Goal: Navigation & Orientation: Find specific page/section

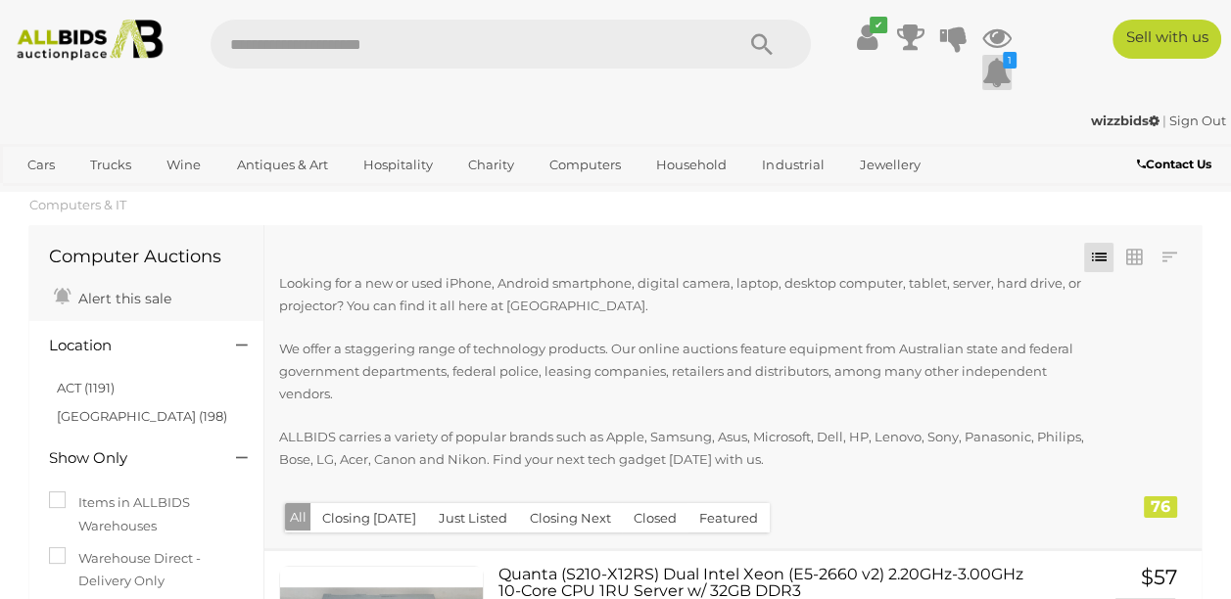
click at [1000, 70] on icon at bounding box center [996, 72] width 29 height 35
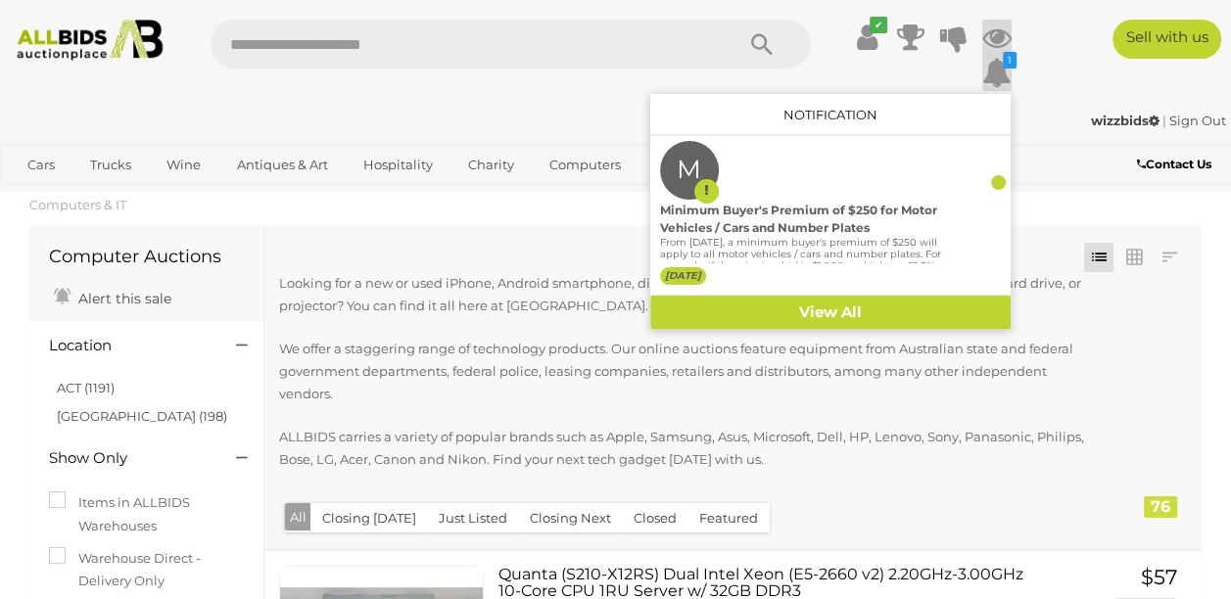
click at [990, 31] on icon at bounding box center [996, 37] width 29 height 35
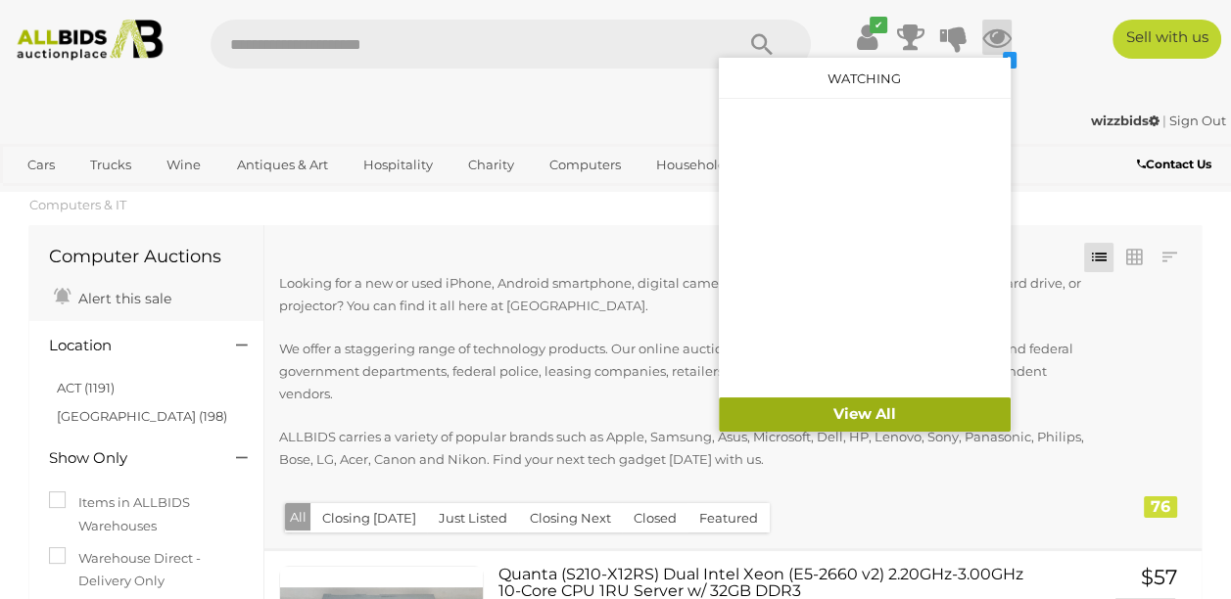
click at [858, 393] on link "View All" at bounding box center [865, 414] width 292 height 34
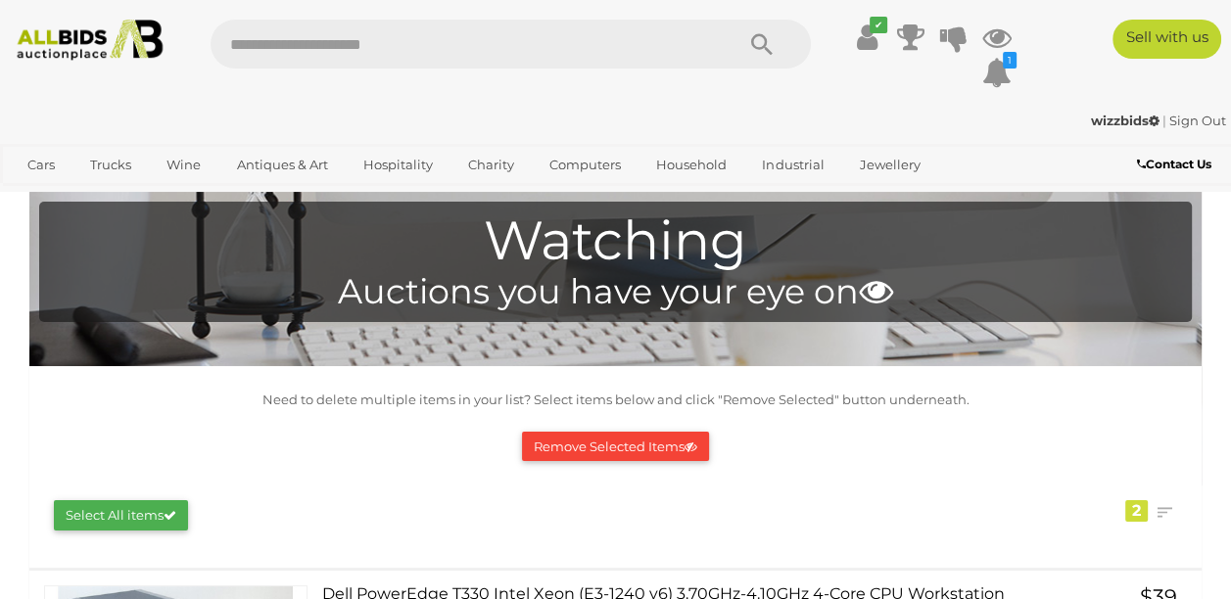
click at [614, 440] on button "Remove Selected Items" at bounding box center [615, 447] width 187 height 30
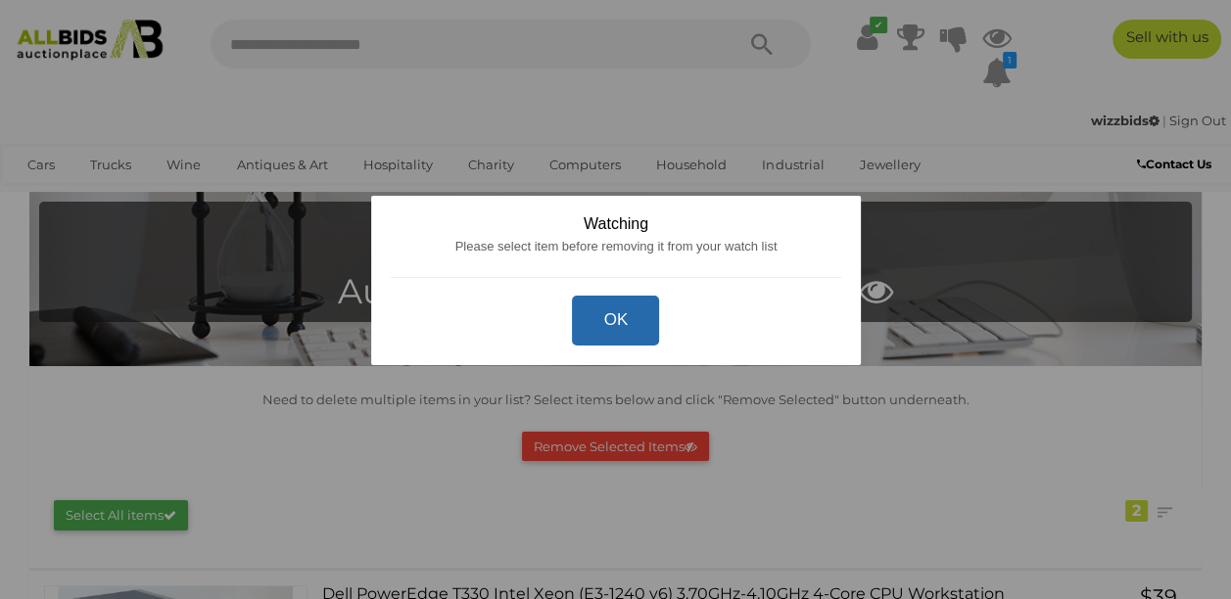
click at [616, 315] on button "OK" at bounding box center [615, 321] width 87 height 50
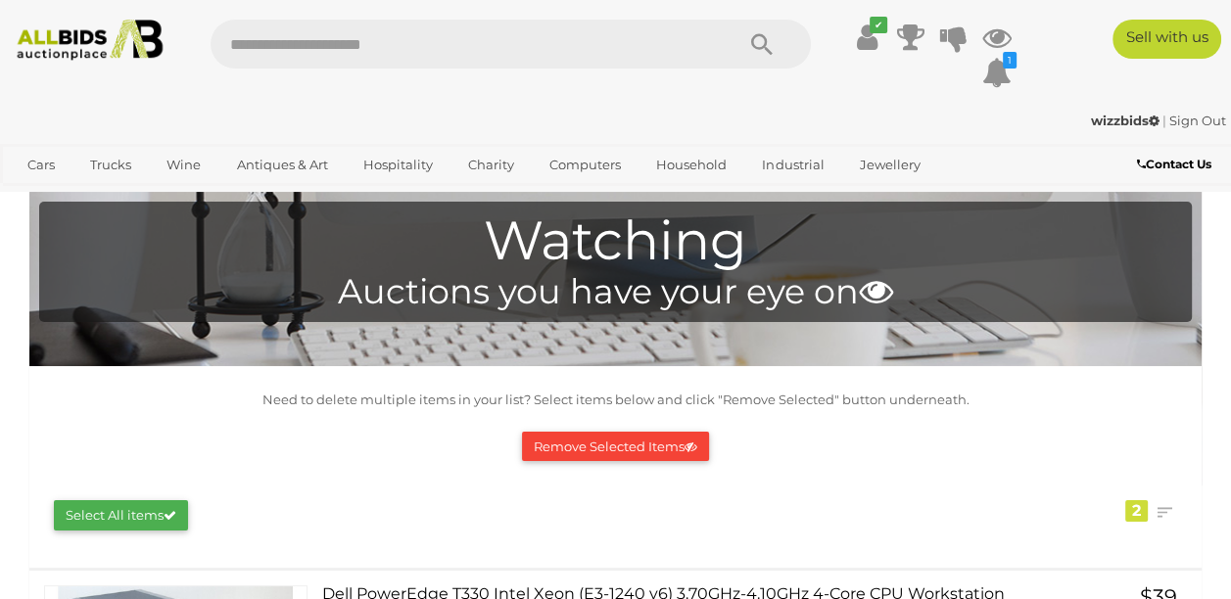
click at [62, 41] on img at bounding box center [90, 40] width 163 height 41
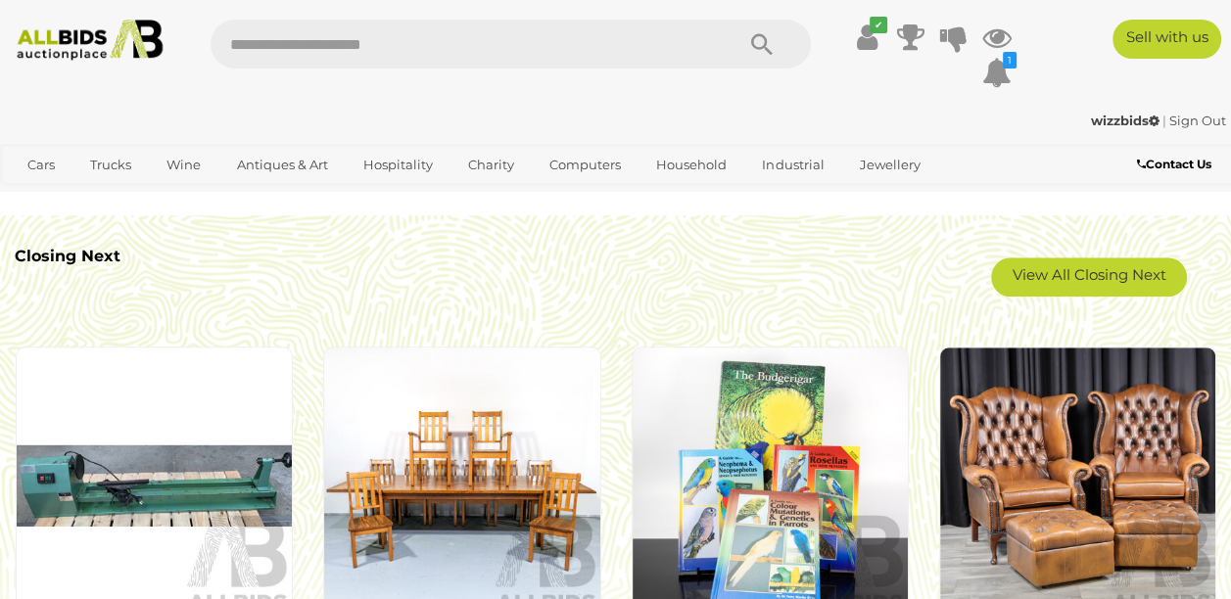
scroll to position [1468, 0]
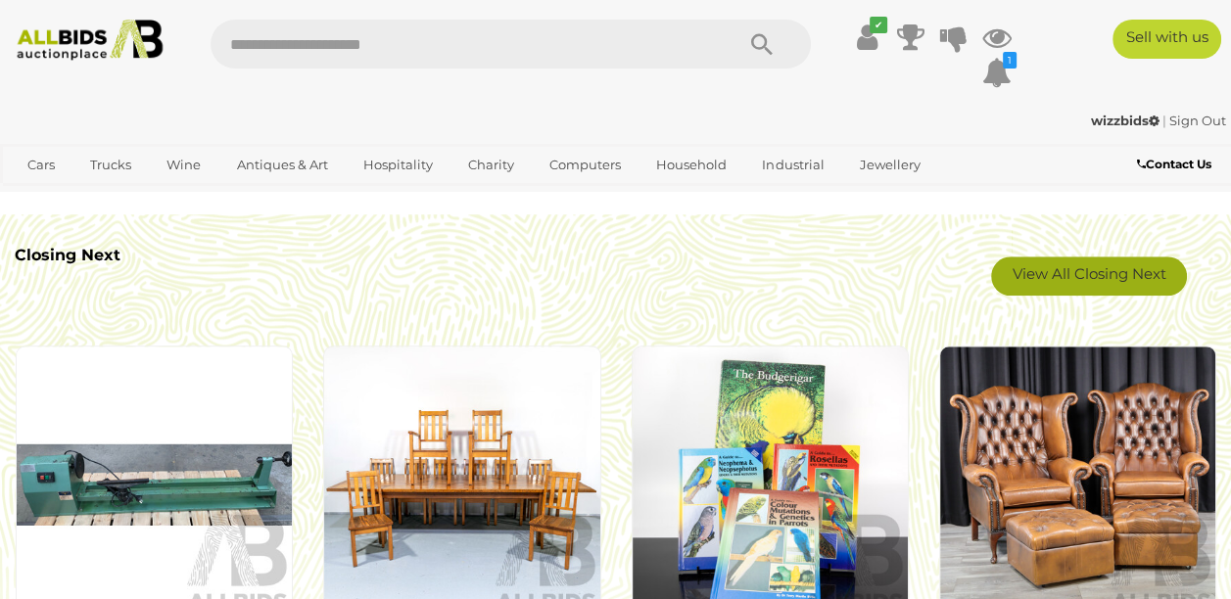
click at [1060, 280] on link "View All Closing Next" at bounding box center [1089, 275] width 196 height 39
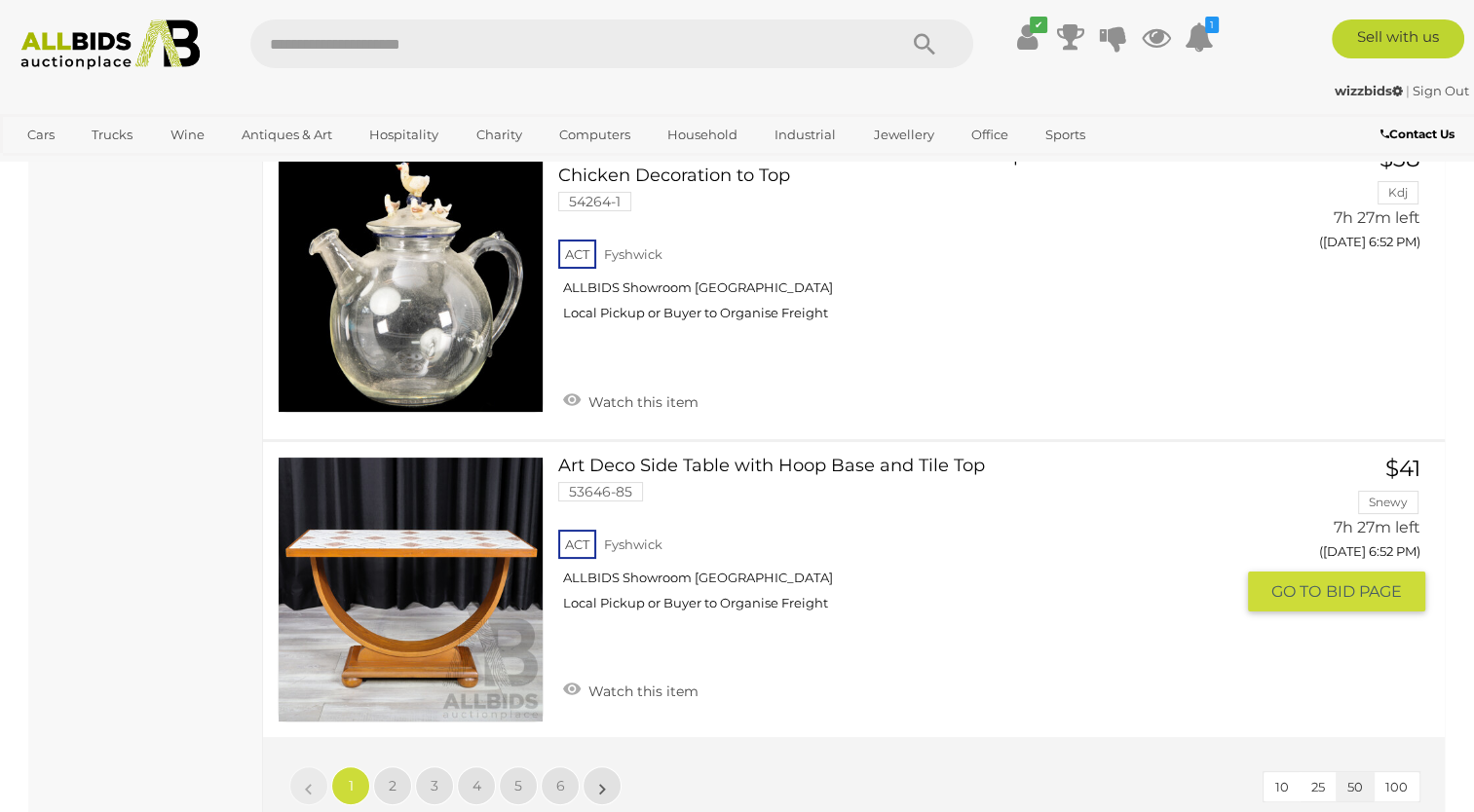
scroll to position [15391, 0]
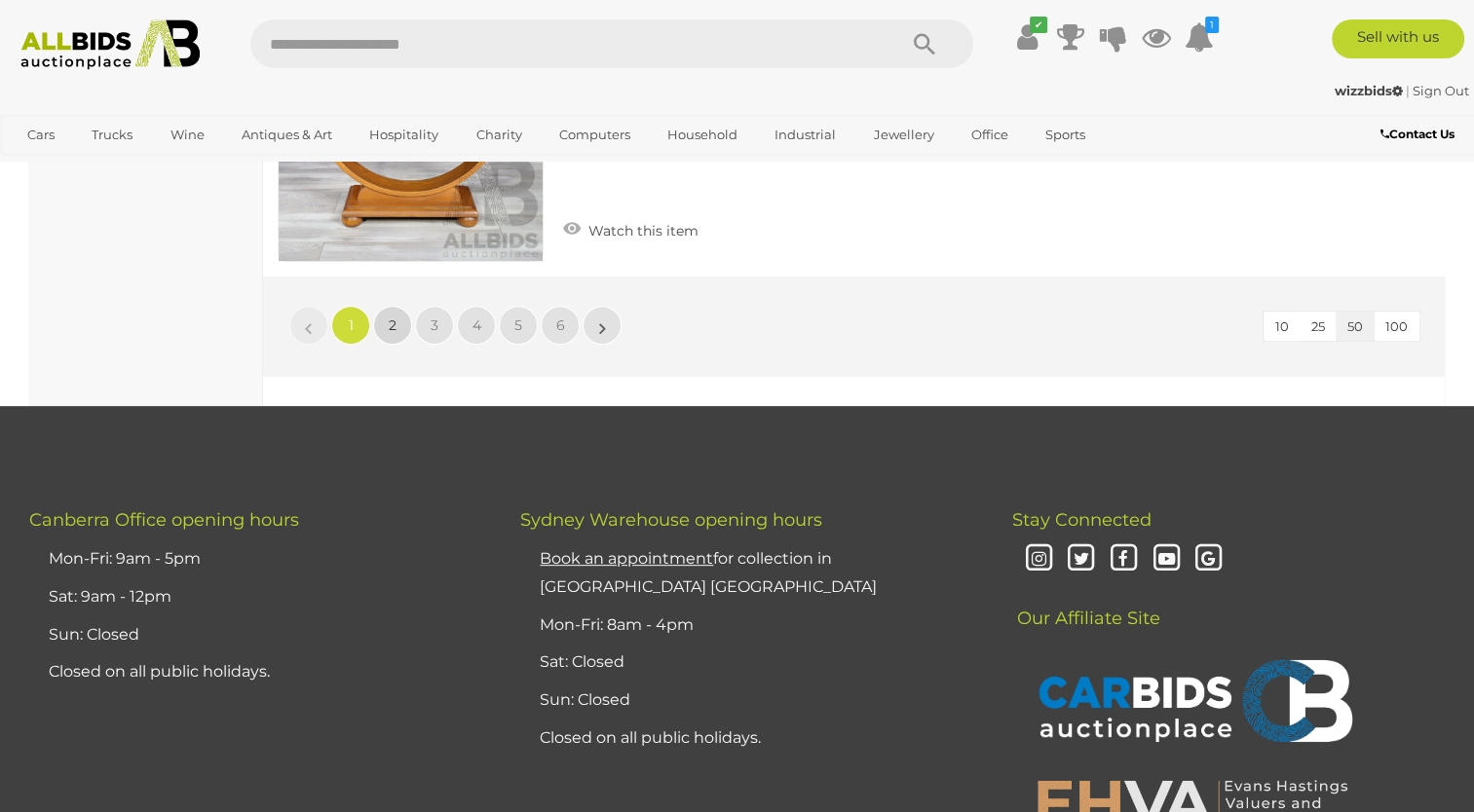
click at [393, 305] on link "2" at bounding box center [392, 324] width 39 height 39
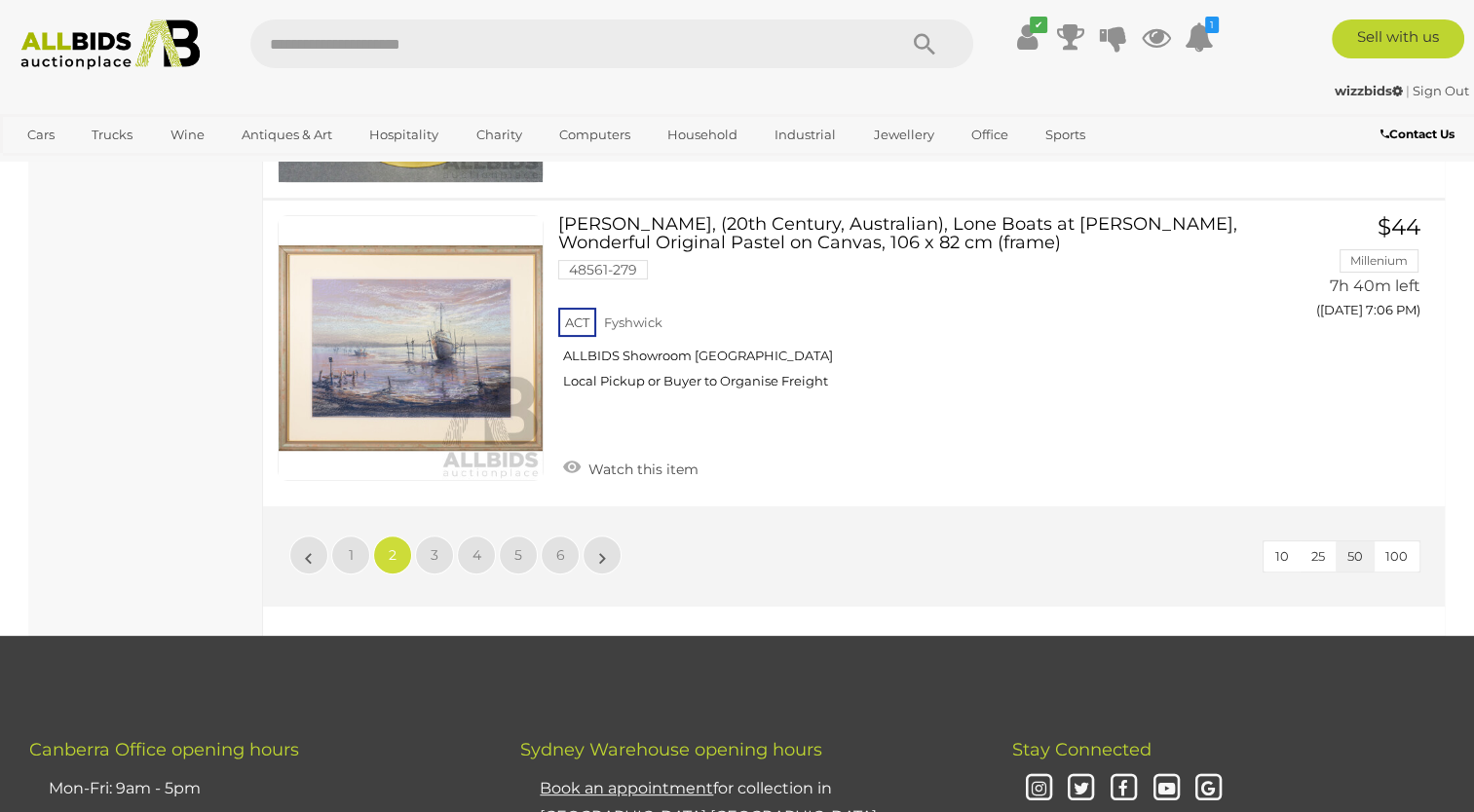
scroll to position [15199, 0]
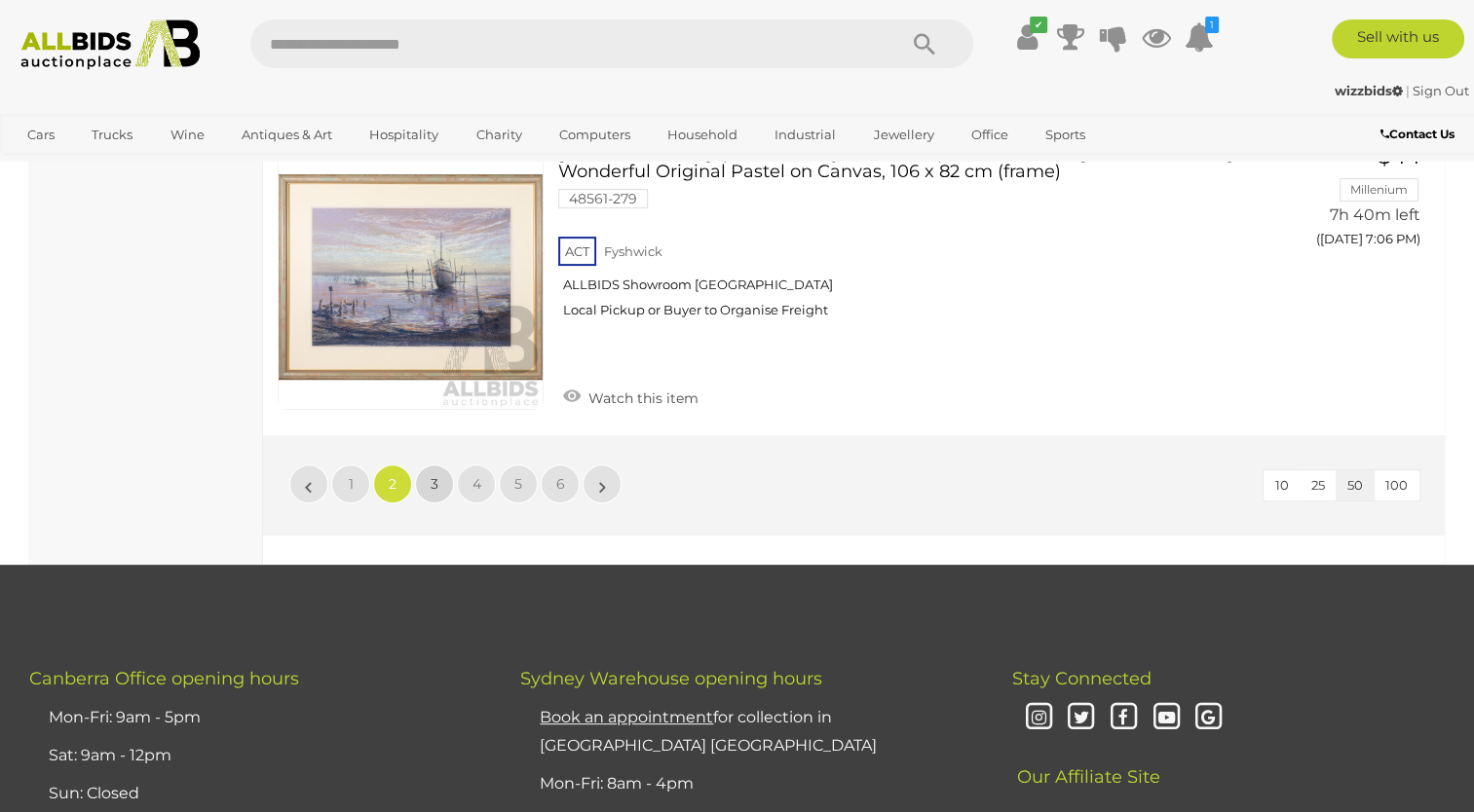
click at [433, 476] on span "3" at bounding box center [435, 485] width 8 height 18
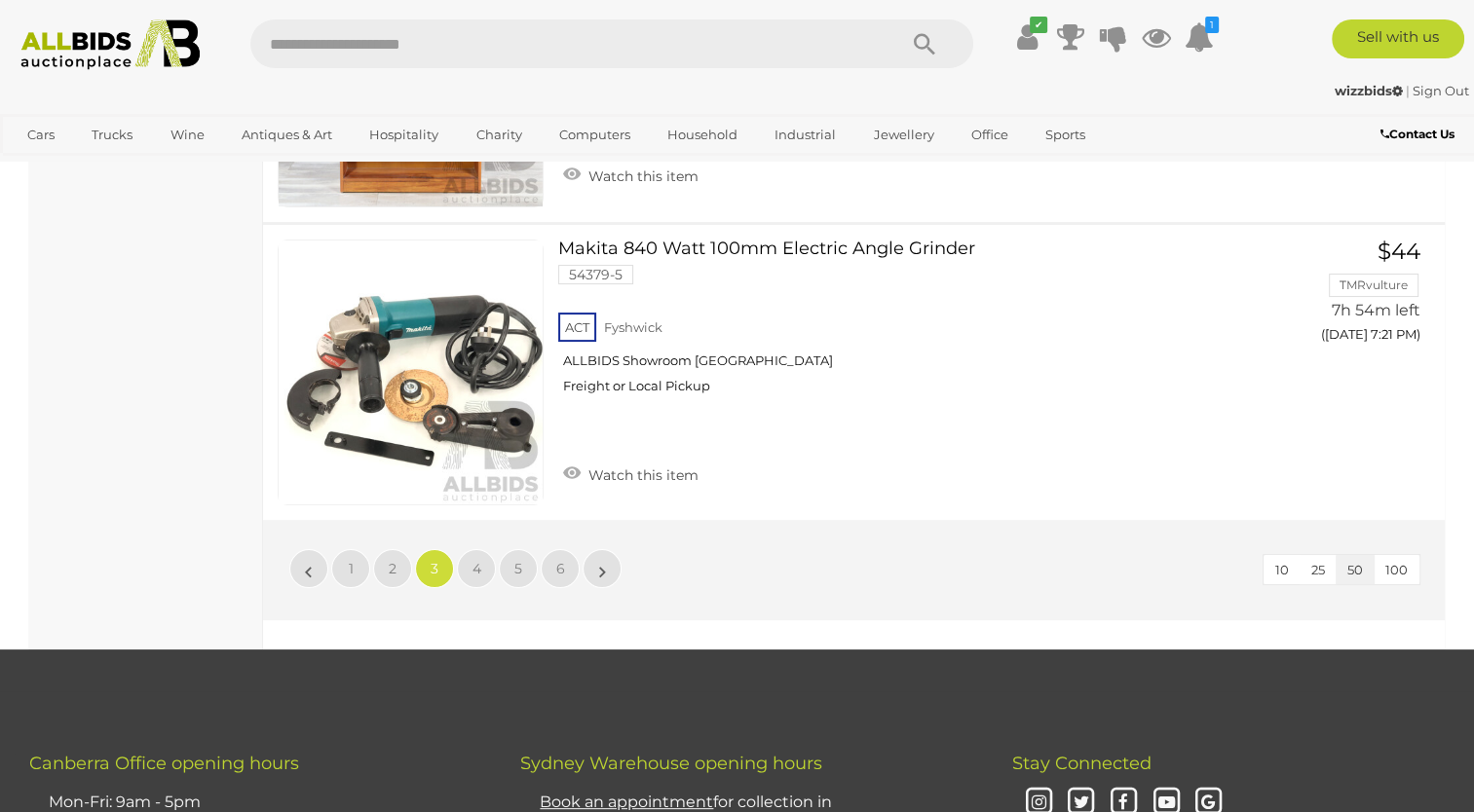
scroll to position [15004, 0]
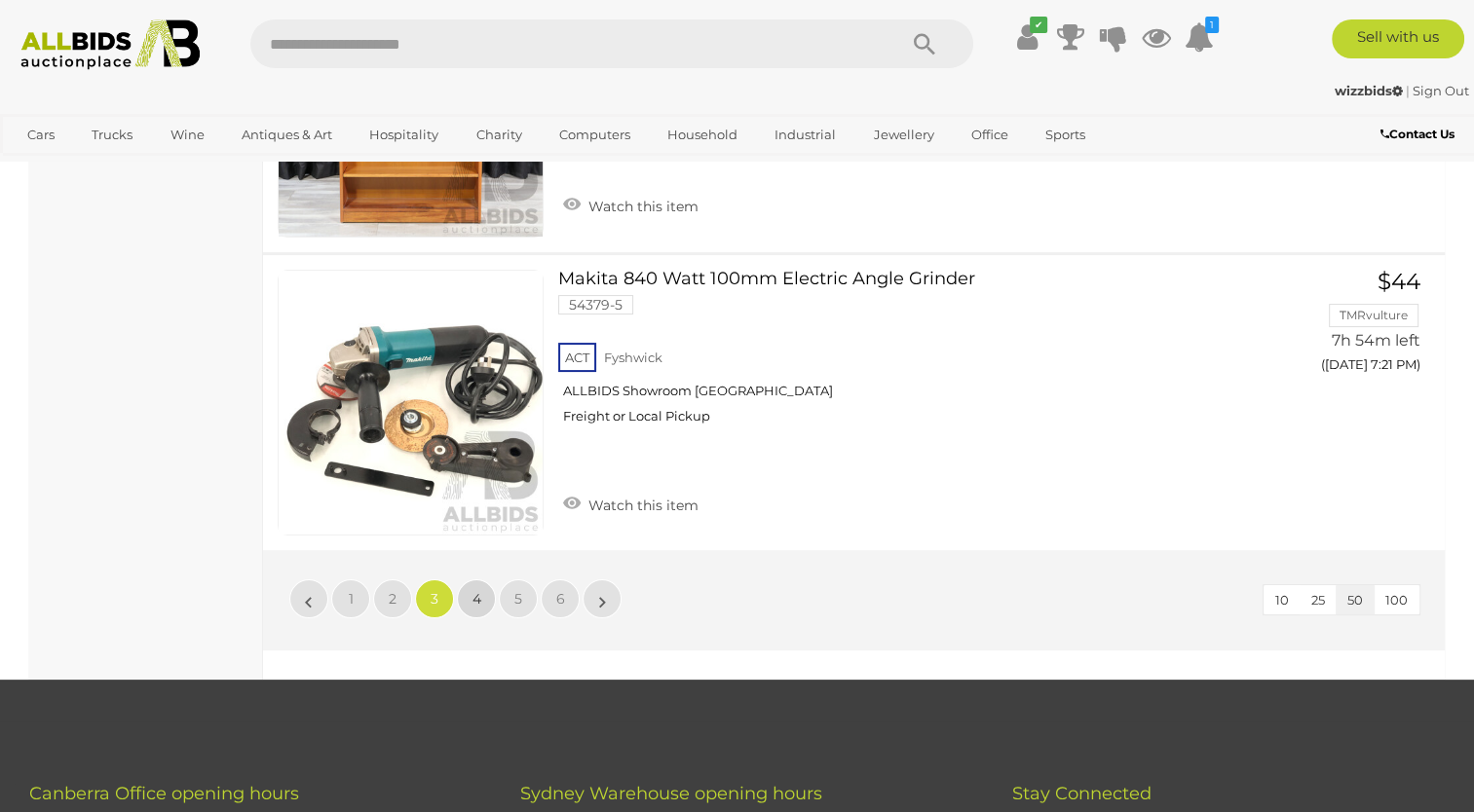
click at [476, 590] on span "4" at bounding box center [477, 599] width 9 height 18
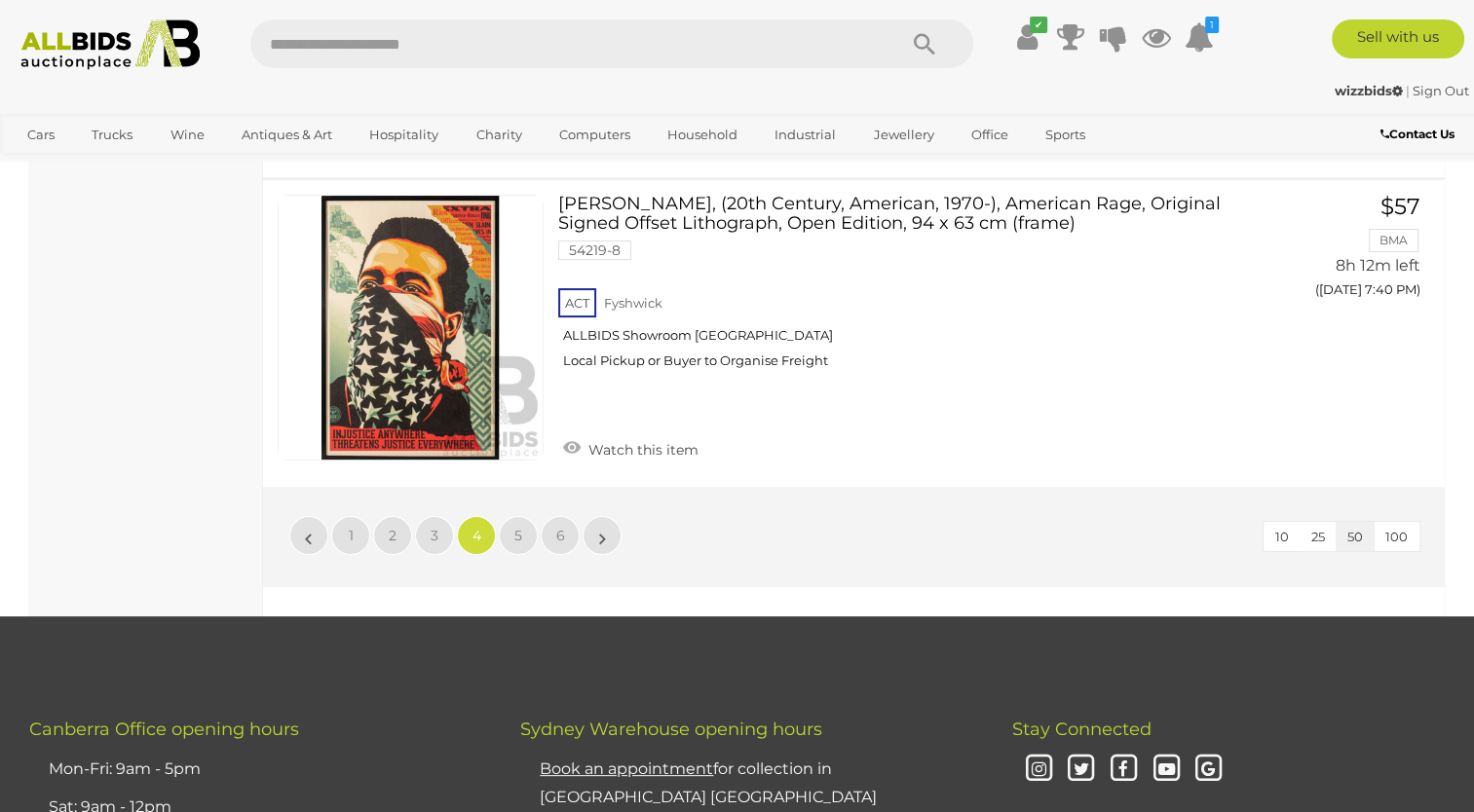
scroll to position [15004, 0]
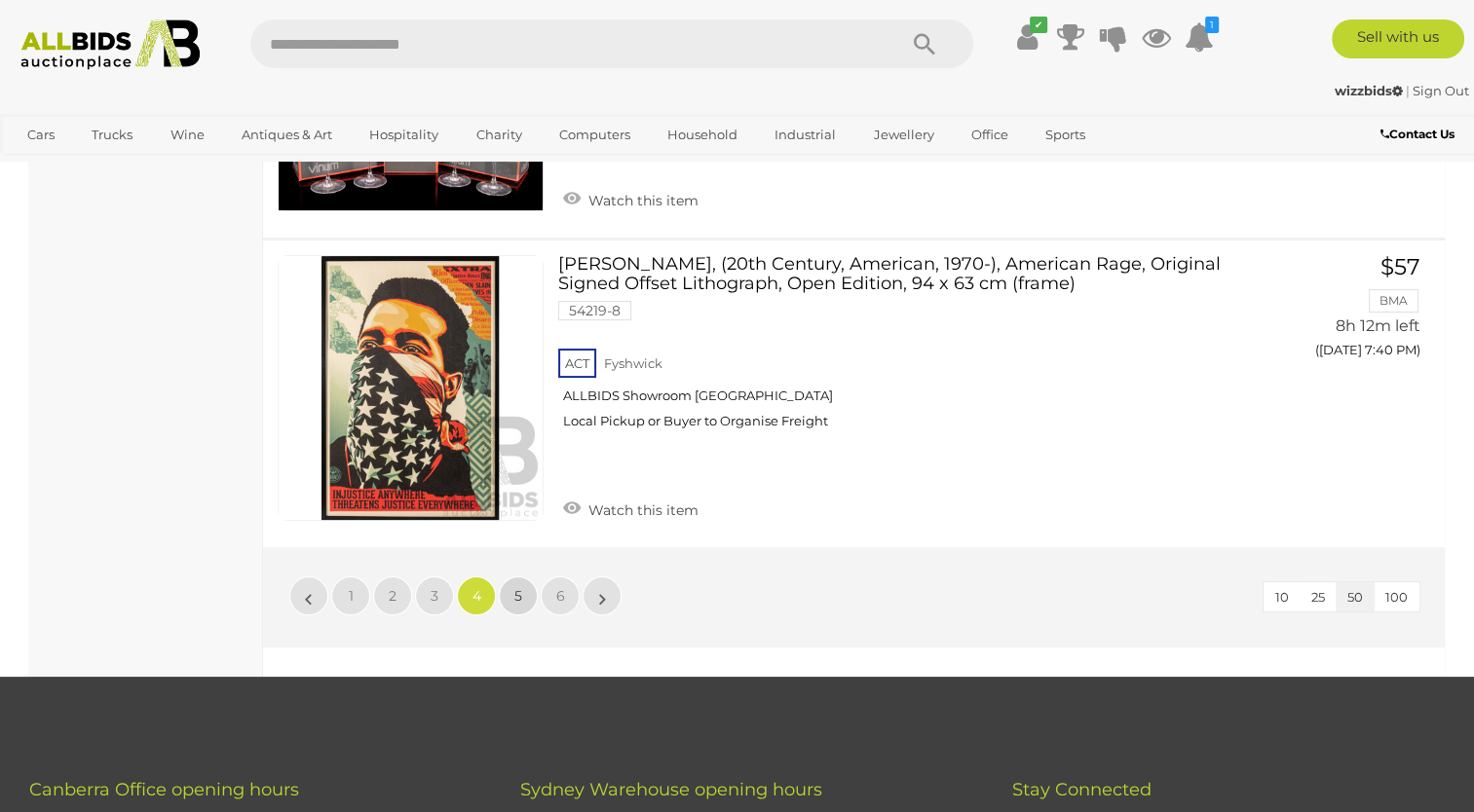
click at [511, 577] on link "5" at bounding box center [518, 596] width 39 height 39
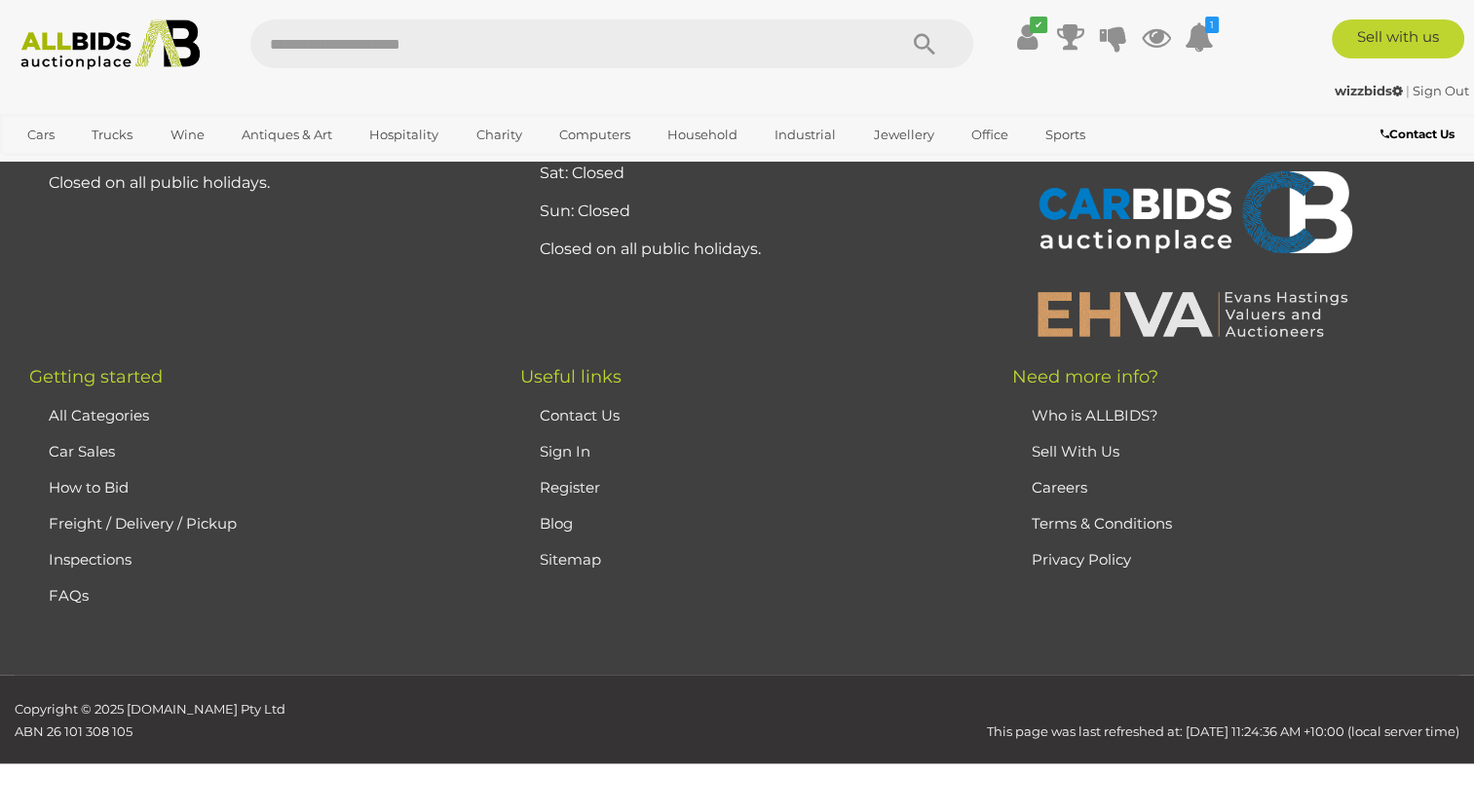
scroll to position [100, 0]
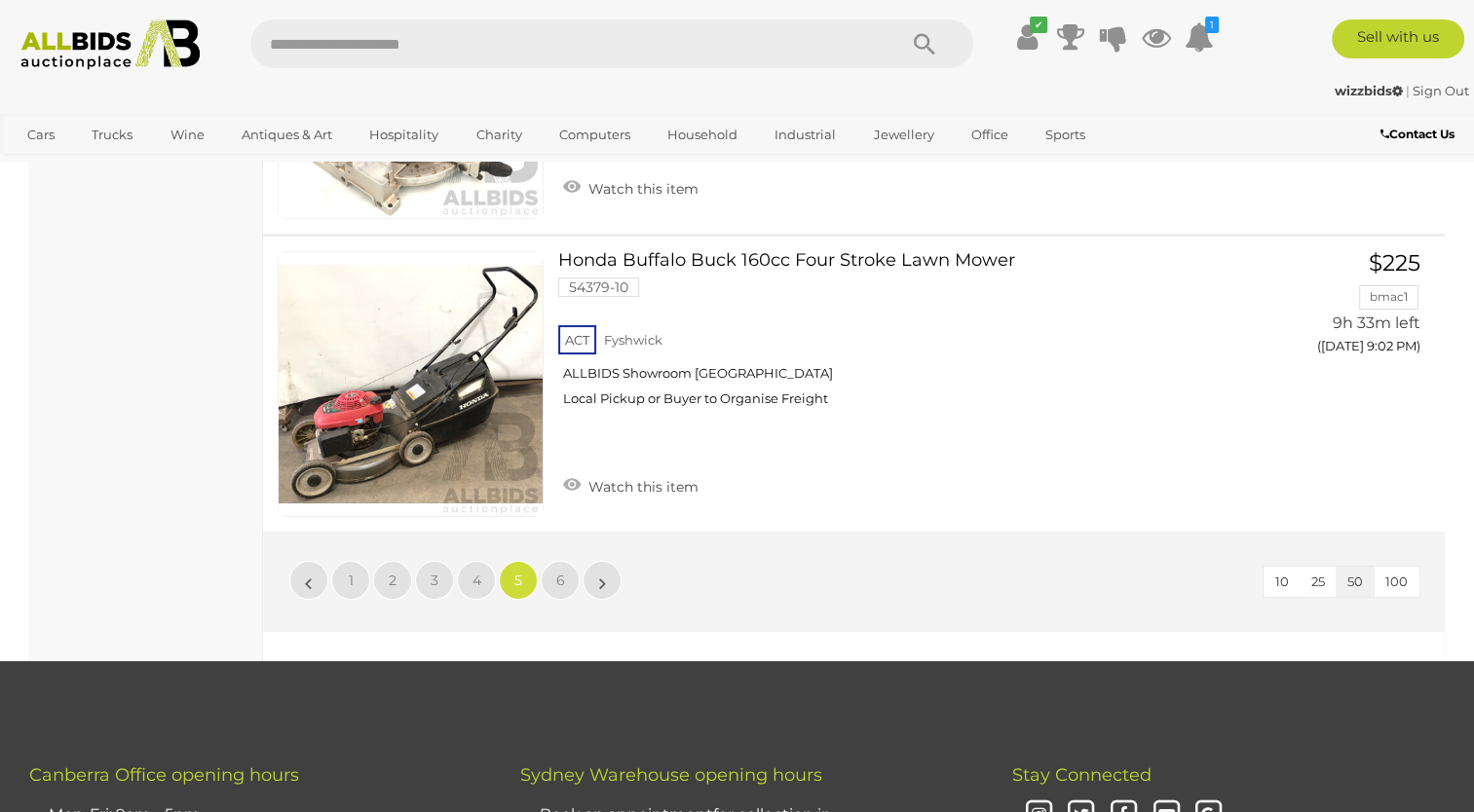
scroll to position [14907, 0]
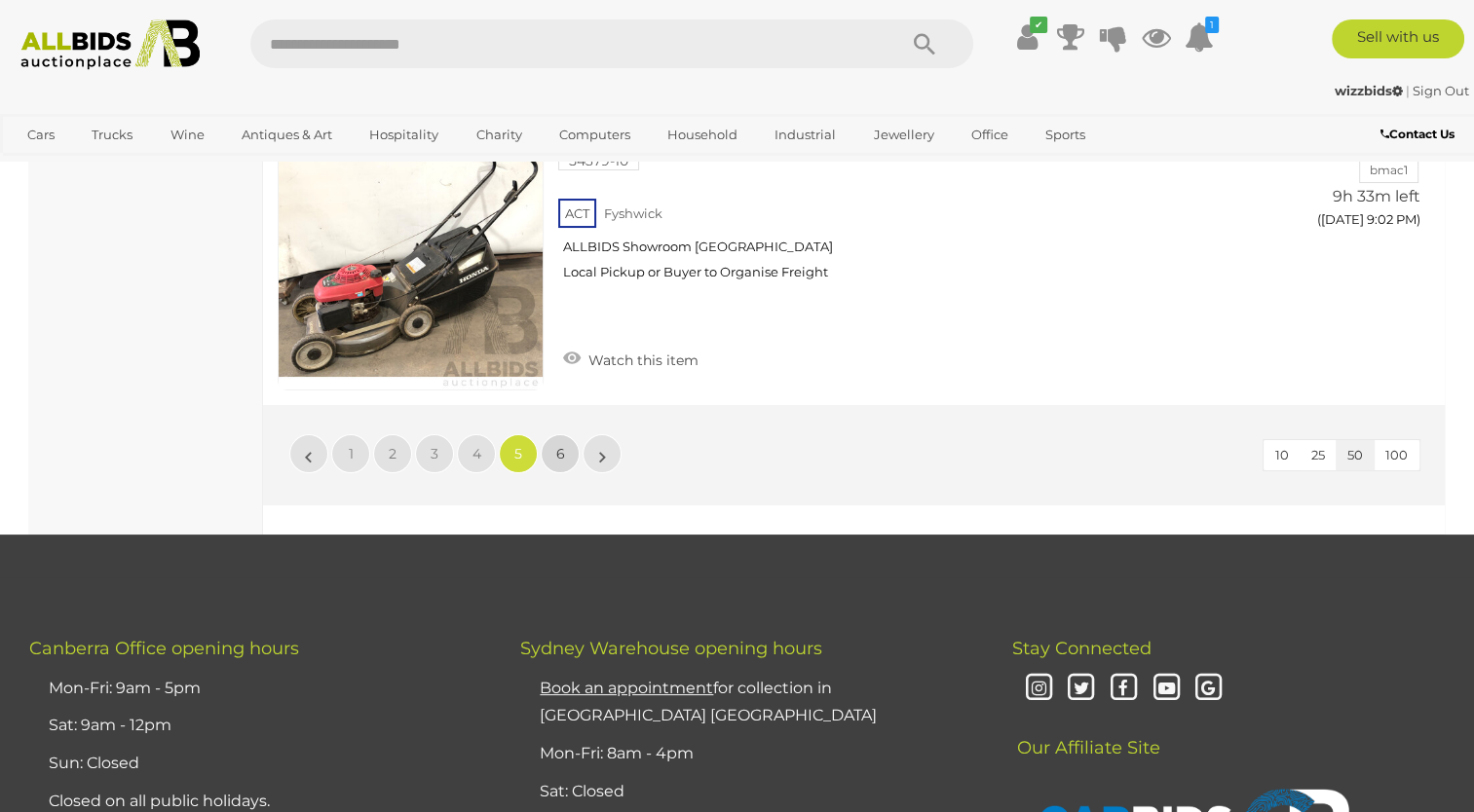
click at [556, 445] on span "6" at bounding box center [560, 454] width 9 height 18
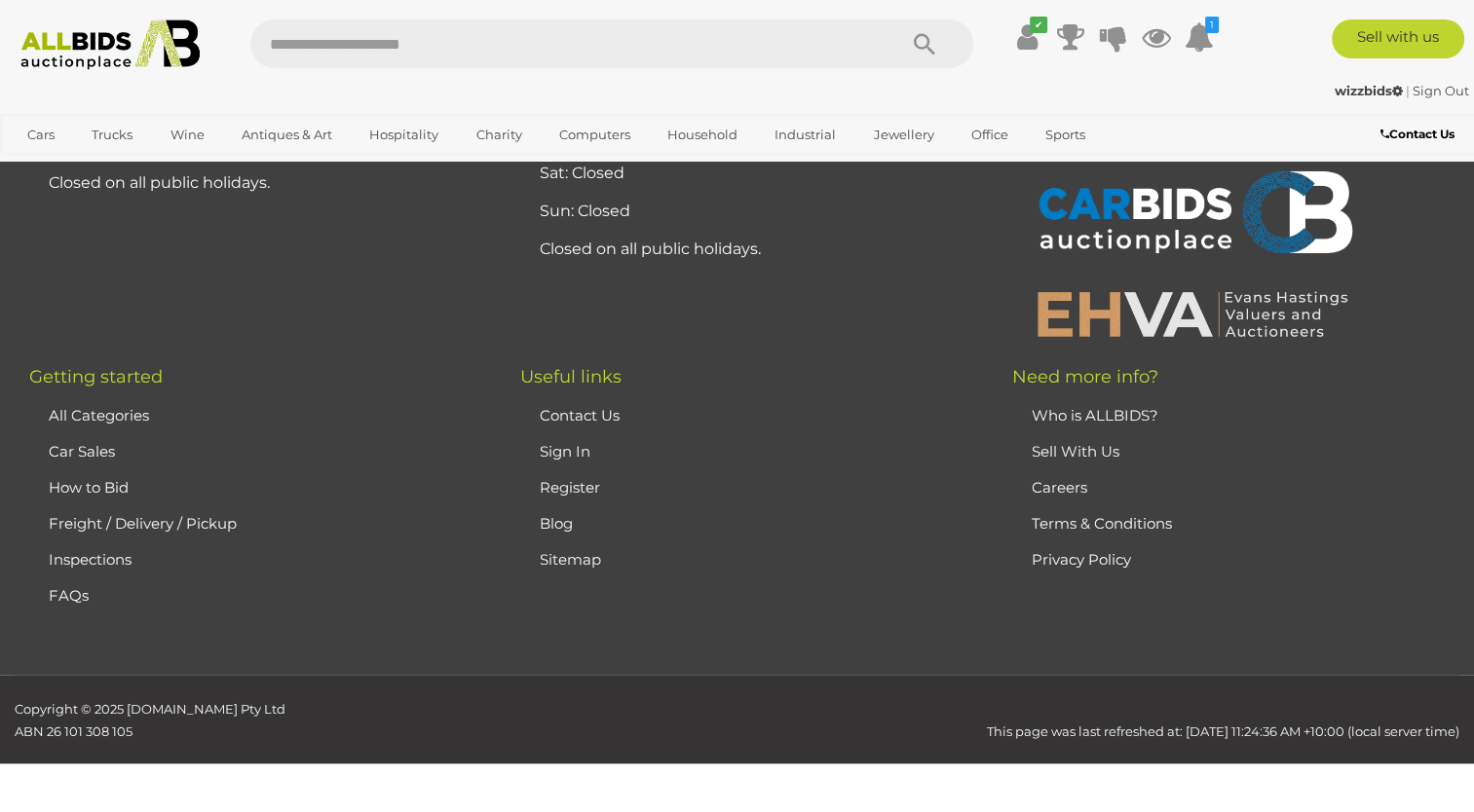
scroll to position [100, 0]
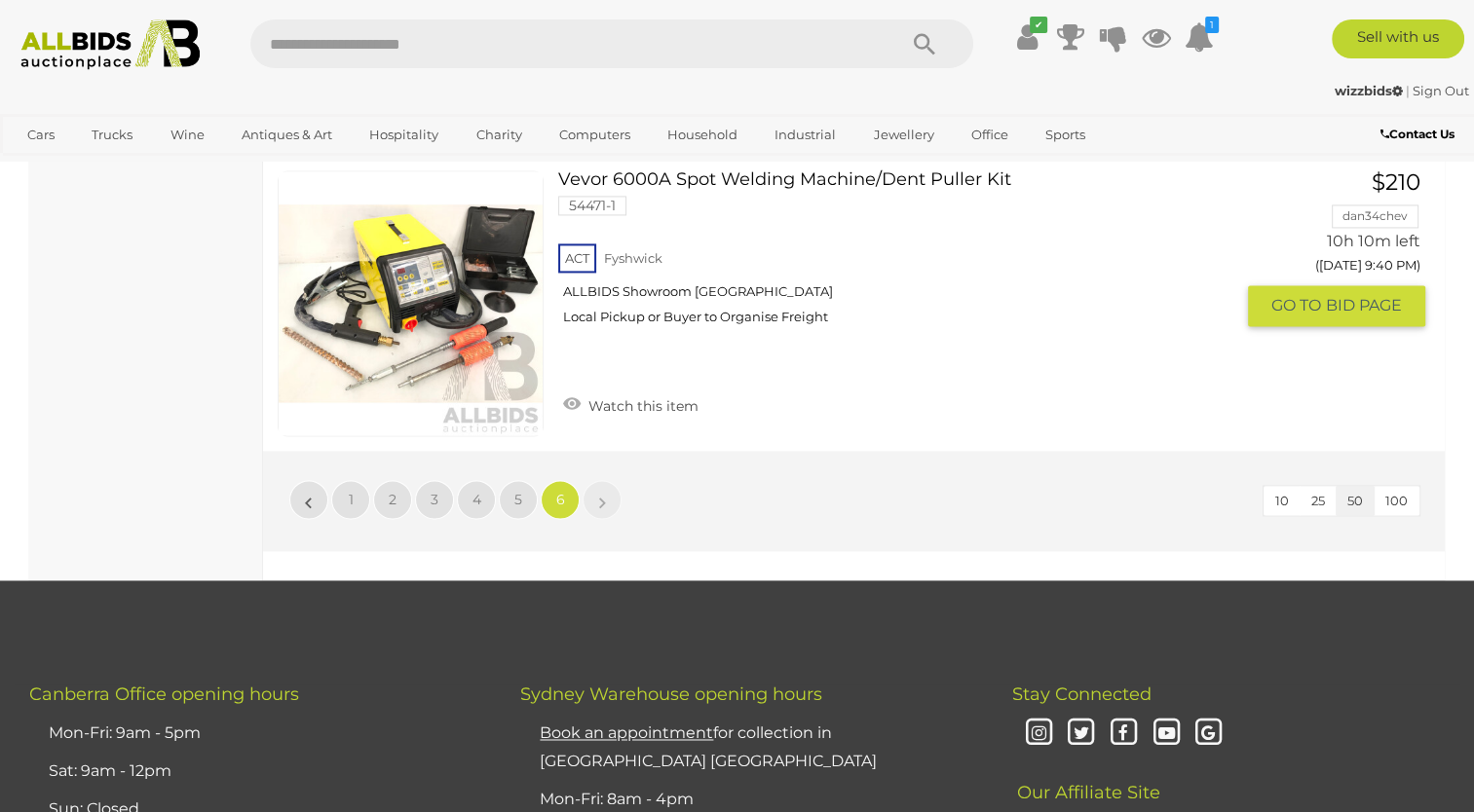
scroll to position [2730, 0]
